Goal: Task Accomplishment & Management: Use online tool/utility

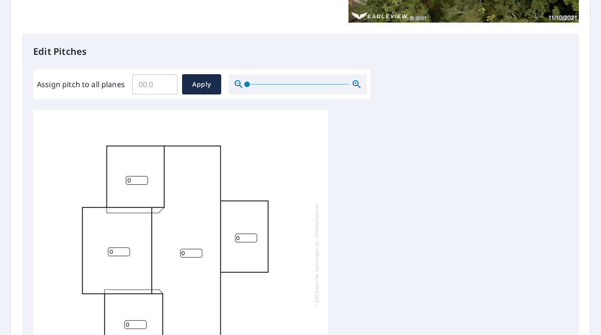
scroll to position [2, 0]
drag, startPoint x: 192, startPoint y: 250, endPoint x: 163, endPoint y: 251, distance: 28.6
click at [163, 251] on div "0 0 0 0 0" at bounding box center [180, 252] width 295 height 289
type input "3"
drag, startPoint x: 131, startPoint y: 178, endPoint x: 101, endPoint y: 178, distance: 29.5
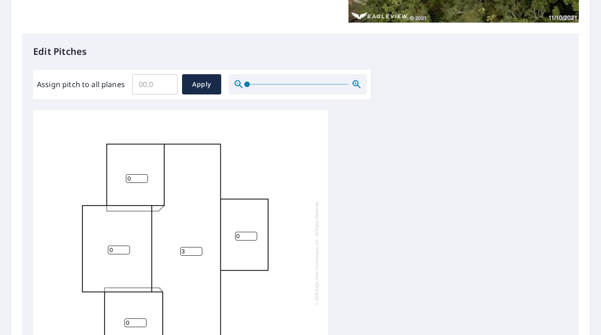
click at [101, 178] on div "3 0 0 0 0" at bounding box center [180, 252] width 295 height 289
type input "4"
drag, startPoint x: 111, startPoint y: 247, endPoint x: 121, endPoint y: 249, distance: 10.8
click at [121, 249] on input "0" at bounding box center [119, 250] width 22 height 9
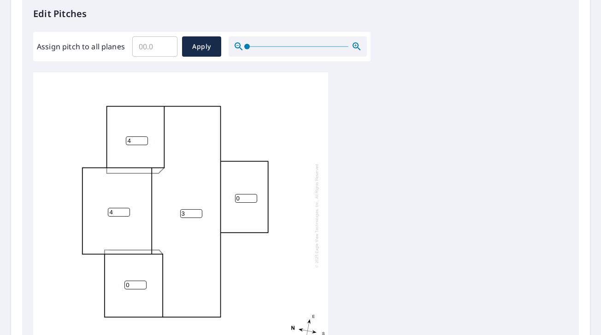
scroll to position [252, 0]
type input "4"
drag, startPoint x: 131, startPoint y: 280, endPoint x: 144, endPoint y: 285, distance: 13.9
click at [144, 285] on input "0" at bounding box center [135, 284] width 22 height 9
type input "4"
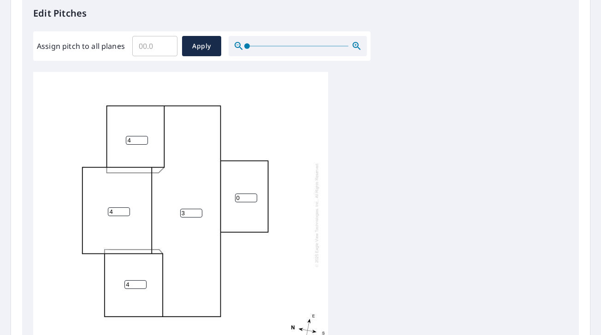
drag, startPoint x: 187, startPoint y: 213, endPoint x: 169, endPoint y: 213, distance: 18.0
click at [169, 213] on div "3 4 4 4 0" at bounding box center [180, 214] width 295 height 289
type input "4"
drag, startPoint x: 243, startPoint y: 199, endPoint x: 232, endPoint y: 199, distance: 10.6
click at [232, 199] on div "4 4 4 4 0" at bounding box center [180, 214] width 295 height 289
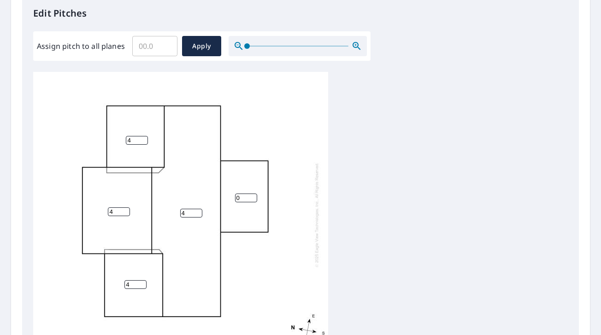
click at [296, 218] on div "4 4 4 4 0" at bounding box center [180, 214] width 295 height 289
click at [199, 47] on span "Apply" at bounding box center [201, 47] width 24 height 12
click at [271, 133] on div at bounding box center [180, 214] width 295 height 289
click at [129, 145] on div at bounding box center [180, 214] width 295 height 289
click at [139, 137] on input "number" at bounding box center [137, 140] width 22 height 9
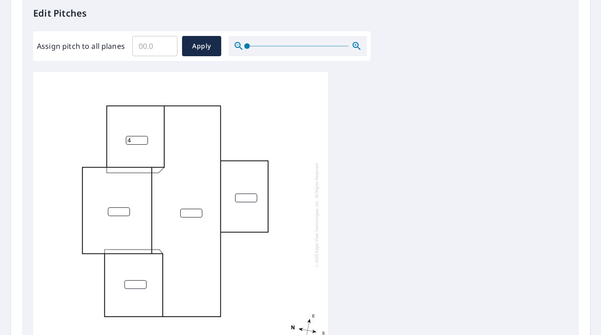
type input "4"
click at [116, 207] on input "number" at bounding box center [119, 211] width 22 height 9
type input "4"
click at [128, 285] on input "number" at bounding box center [135, 284] width 22 height 9
type input "4"
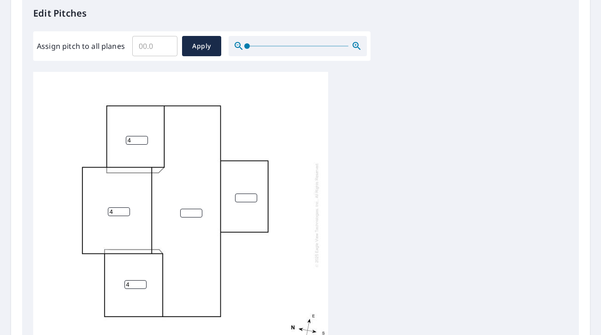
click at [189, 211] on input "number" at bounding box center [191, 213] width 22 height 9
type input "3"
click at [131, 140] on input "4" at bounding box center [137, 140] width 22 height 9
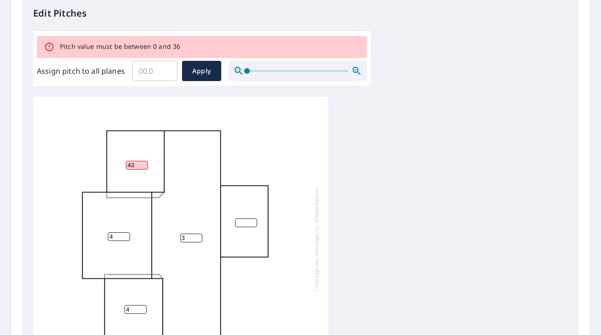
type input "4"
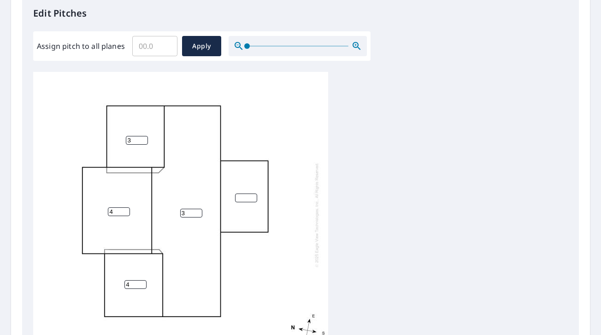
type input "3"
click at [116, 214] on input "4" at bounding box center [119, 211] width 22 height 9
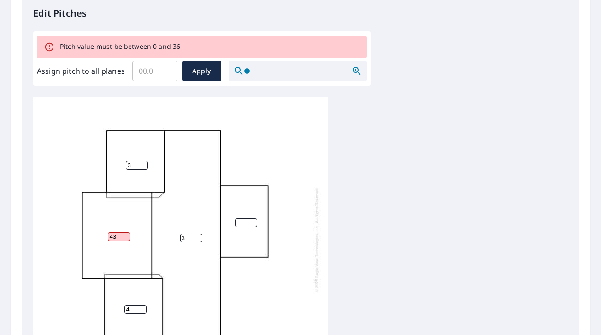
type input "4"
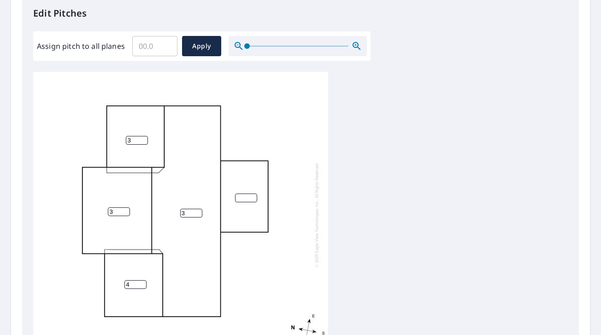
type input "3"
drag, startPoint x: 132, startPoint y: 282, endPoint x: 119, endPoint y: 282, distance: 12.9
click at [119, 282] on div "3 3 4 3" at bounding box center [180, 214] width 295 height 289
type input "3"
click at [238, 199] on input "number" at bounding box center [246, 198] width 22 height 9
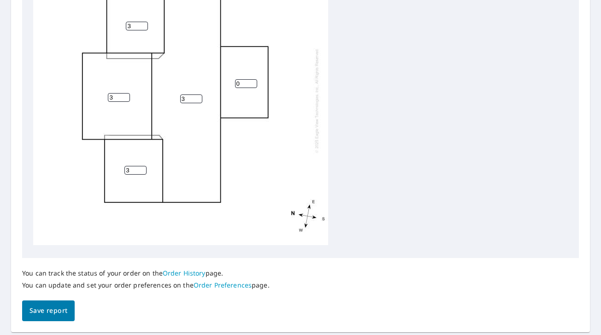
scroll to position [394, 0]
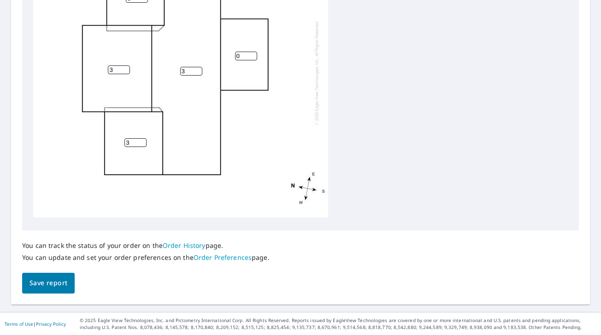
type input "0"
click at [50, 286] on span "Save report" at bounding box center [48, 283] width 38 height 12
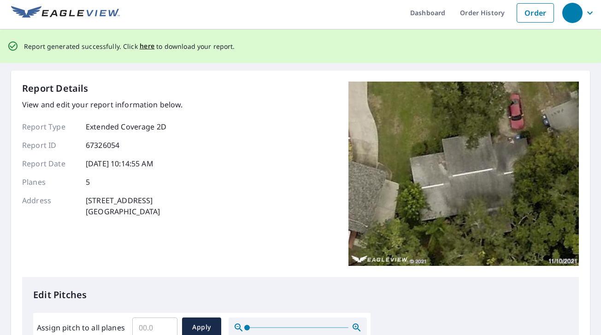
scroll to position [0, 0]
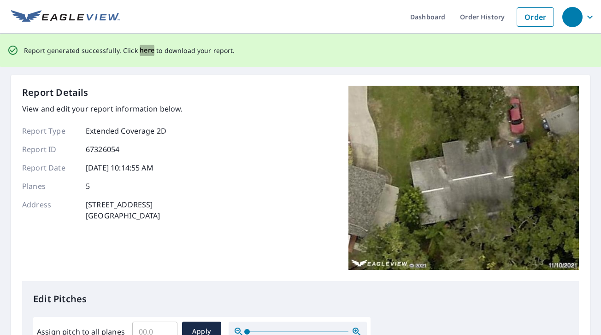
click at [145, 52] on span "here" at bounding box center [147, 51] width 15 height 12
